Goal: Information Seeking & Learning: Learn about a topic

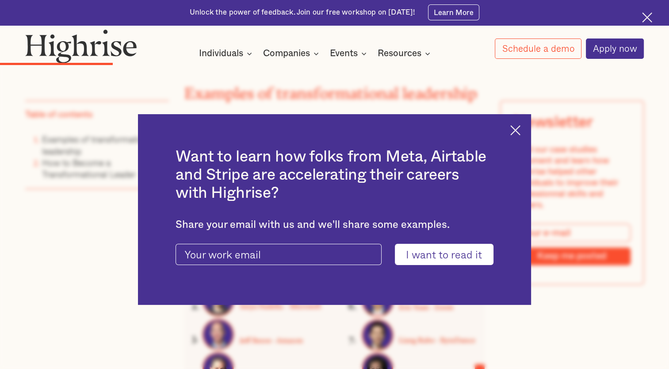
scroll to position [1187, 0]
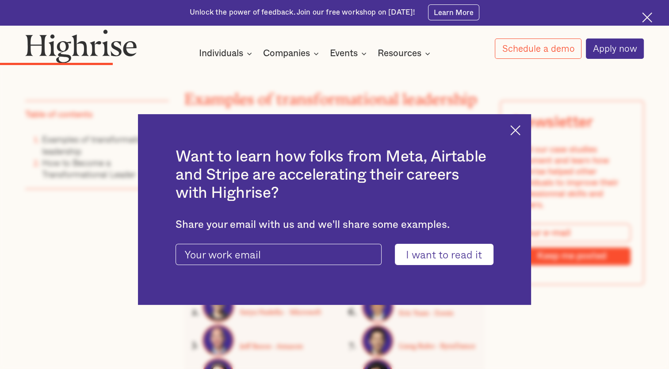
click at [521, 133] on img at bounding box center [515, 130] width 10 height 10
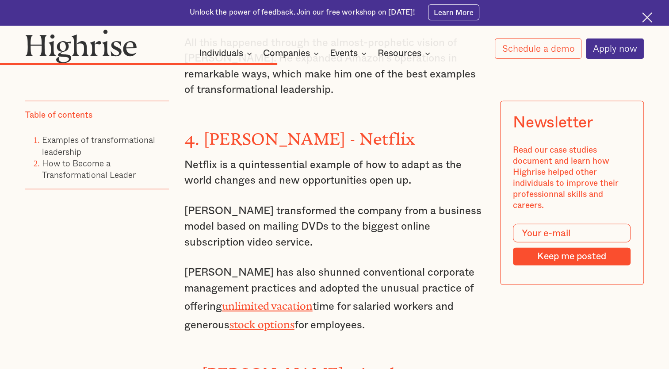
scroll to position [2416, 0]
drag, startPoint x: 183, startPoint y: 233, endPoint x: 382, endPoint y: 284, distance: 206.1
click at [382, 284] on p "[PERSON_NAME] has also shunned conventional corporate management practices and …" at bounding box center [334, 298] width 301 height 68
copy p "[PERSON_NAME] has also shunned conventional corporate management practices and …"
click at [374, 359] on h3 "5. [PERSON_NAME] - Apple" at bounding box center [334, 372] width 301 height 26
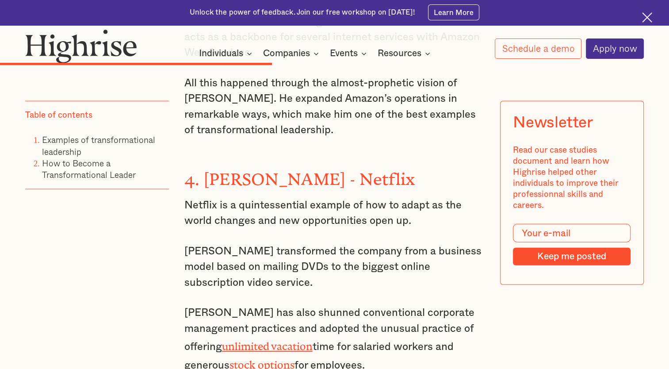
scroll to position [2406, 0]
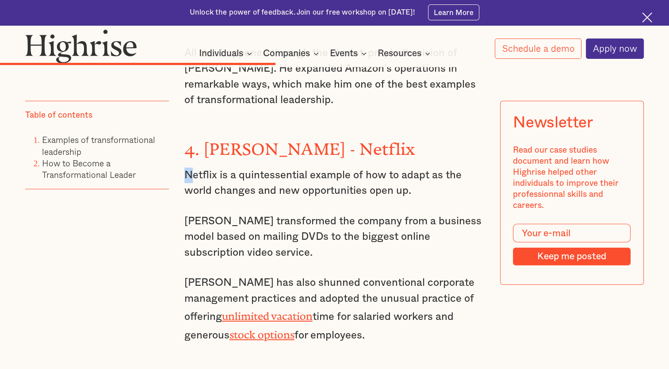
drag, startPoint x: 182, startPoint y: 138, endPoint x: 188, endPoint y: 141, distance: 5.9
drag, startPoint x: 188, startPoint y: 141, endPoint x: 199, endPoint y: 149, distance: 14.6
click at [199, 168] on p "Netflix is a quintessential example of how to adapt as the world changes and ne…" at bounding box center [334, 183] width 301 height 31
drag, startPoint x: 199, startPoint y: 149, endPoint x: 184, endPoint y: 135, distance: 21.0
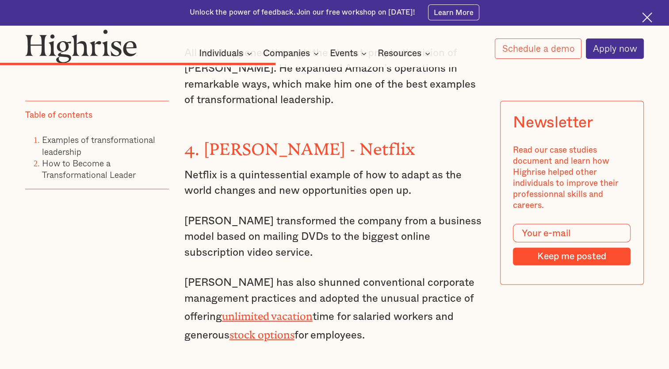
drag, startPoint x: 184, startPoint y: 135, endPoint x: 353, endPoint y: 208, distance: 184.6
click at [353, 208] on div "Examples of transformational leadership ‍ With this in mind, here are the examp…" at bounding box center [334, 60] width 301 height 2453
copy div "Netflix is a quintessential example of how to adapt as the world changes and ne…"
click at [379, 214] on p "[PERSON_NAME] transformed the company from a business model based on mailing DV…" at bounding box center [334, 237] width 301 height 47
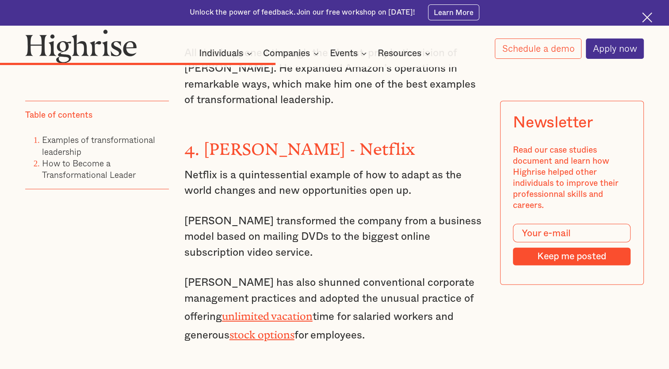
click at [377, 219] on p "[PERSON_NAME] transformed the company from a business model based on mailing DV…" at bounding box center [334, 237] width 301 height 47
